Goal: Transaction & Acquisition: Purchase product/service

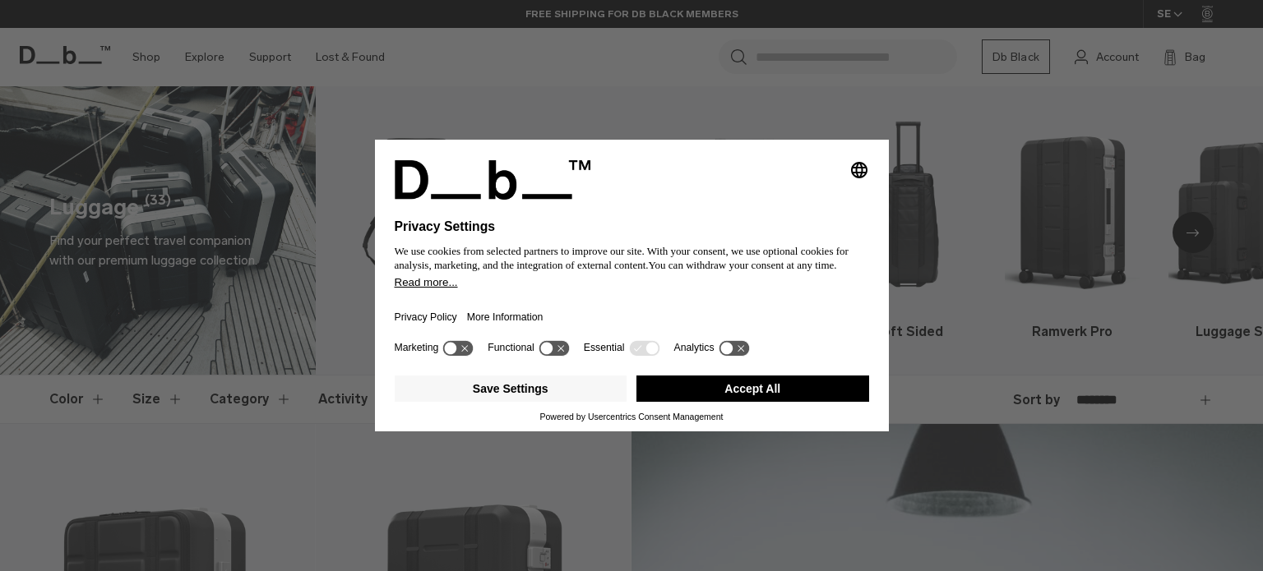
click at [681, 388] on button "Accept All" at bounding box center [752, 389] width 233 height 26
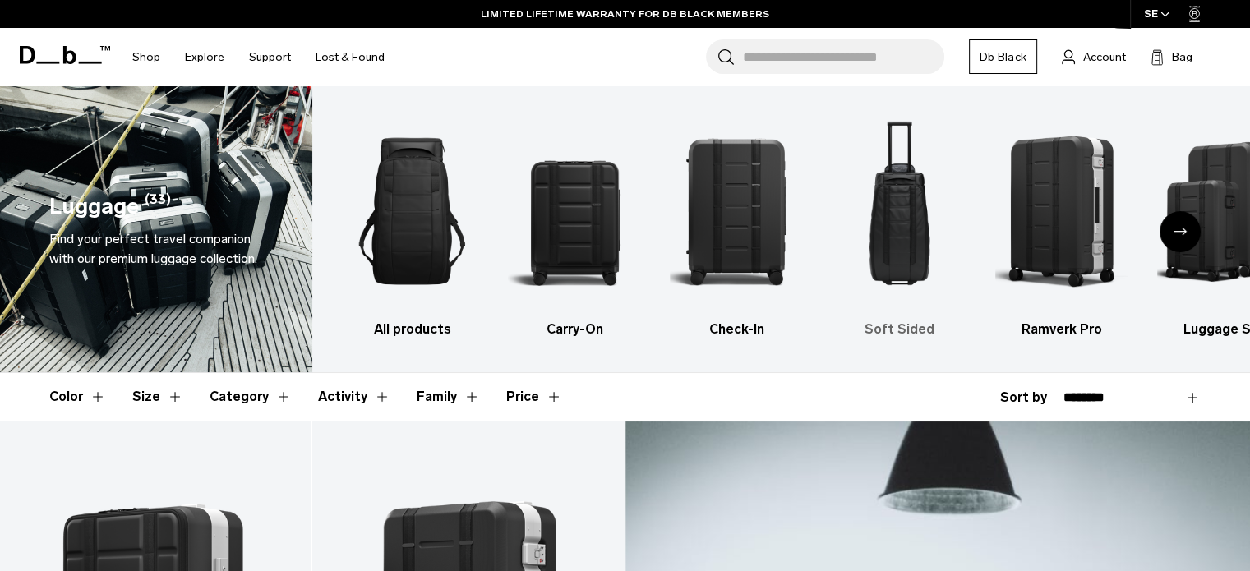
click at [894, 226] on img "4 / 6" at bounding box center [900, 211] width 134 height 201
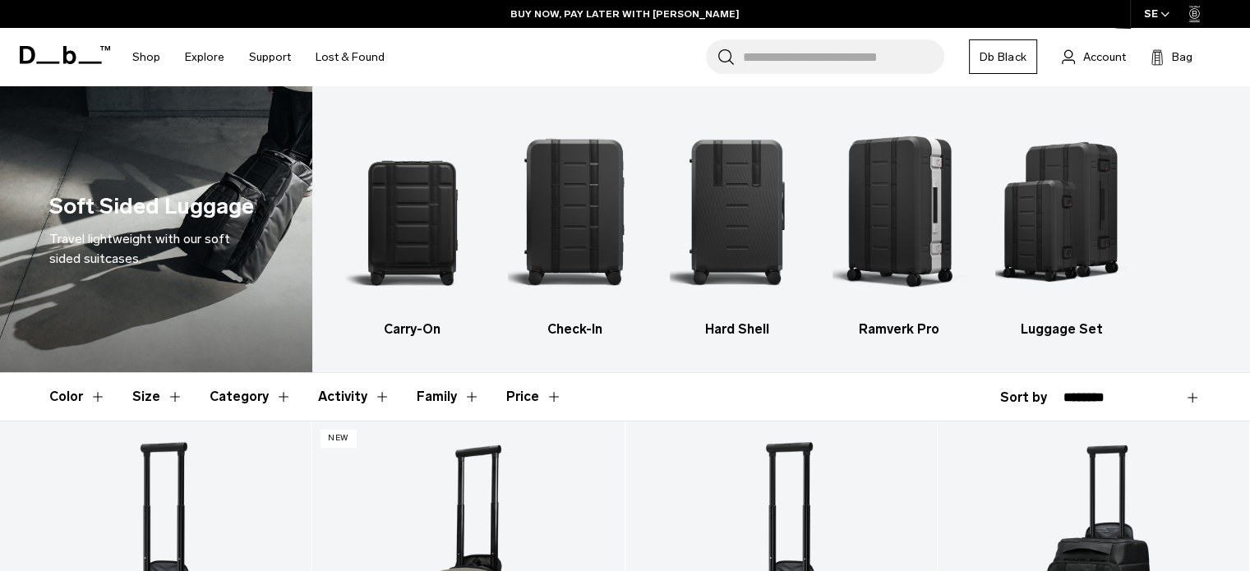
click at [1143, 37] on html "Skip to content BUY NOW, PAY LATER WITH [PERSON_NAME] 10% OFF YOUR FIRST PURCHA…" at bounding box center [625, 285] width 1250 height 571
click at [739, 247] on img "3 / 5" at bounding box center [737, 211] width 134 height 201
